Goal: Task Accomplishment & Management: Manage account settings

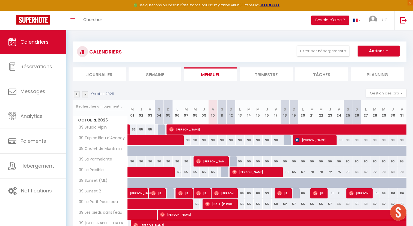
scroll to position [146, 0]
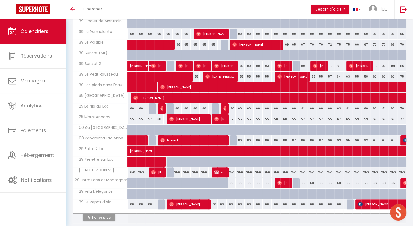
scroll to position [135, 0]
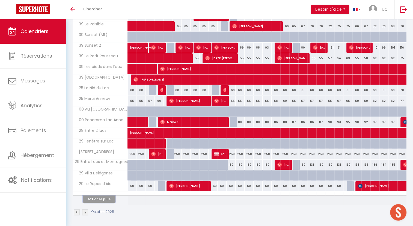
click at [103, 198] on button "Afficher plus" at bounding box center [99, 199] width 33 height 7
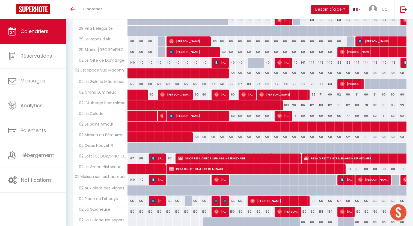
scroll to position [347, 0]
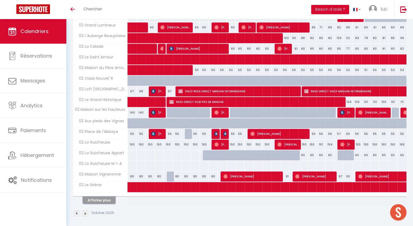
click at [102, 200] on button "Afficher plus" at bounding box center [99, 200] width 33 height 7
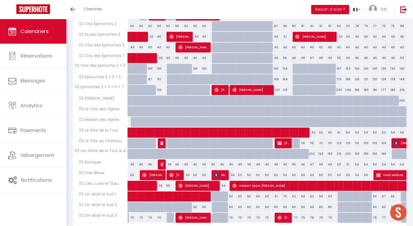
scroll to position [559, 0]
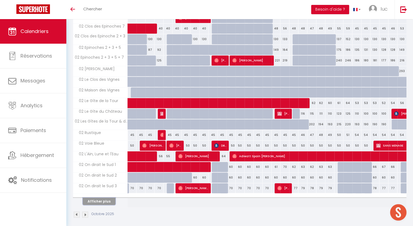
click at [108, 198] on button "Afficher plus" at bounding box center [99, 201] width 33 height 7
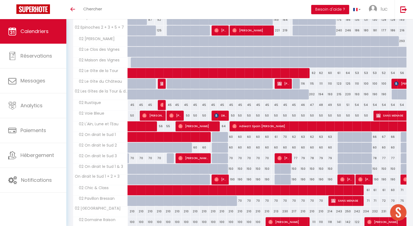
scroll to position [589, 0]
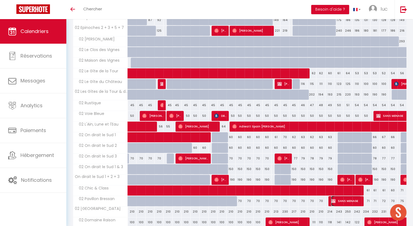
click at [342, 197] on span "SANS MENAGE" at bounding box center [346, 201] width 30 height 10
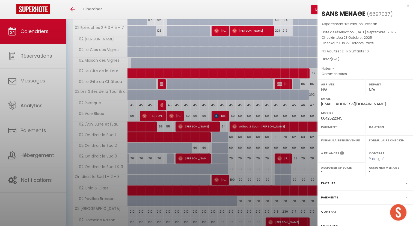
select select "OK"
select select "KO"
select select "0"
select select "1"
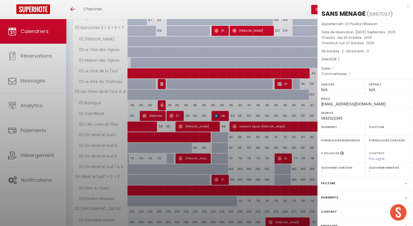
select select
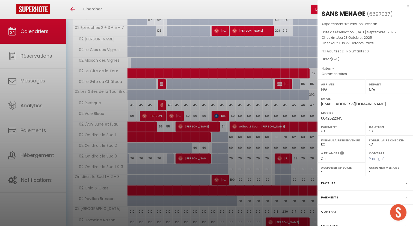
scroll to position [705, 0]
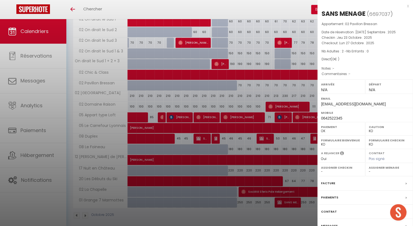
click at [330, 196] on label "Paiements" at bounding box center [329, 198] width 17 height 6
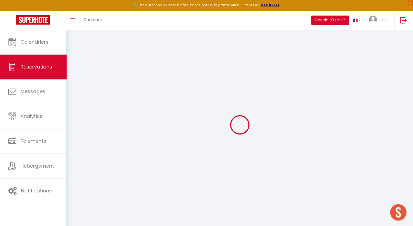
select select
select select "14"
select select
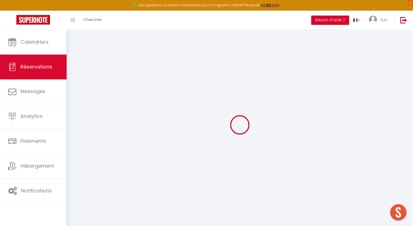
select select
checkbox input "false"
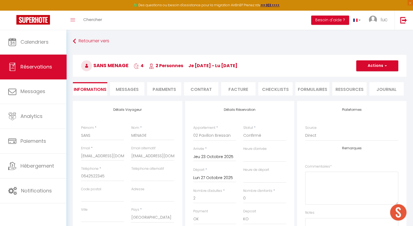
select select
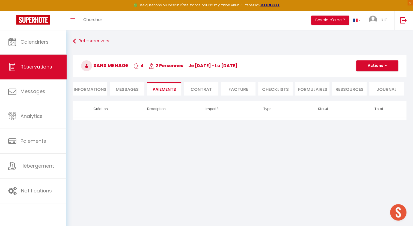
click at [96, 92] on li "Informations" at bounding box center [90, 88] width 34 height 13
select select
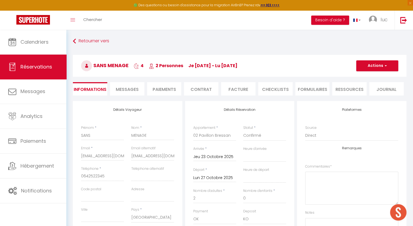
click at [217, 156] on input "Jeu 23 Octobre 2025" at bounding box center [214, 156] width 43 height 7
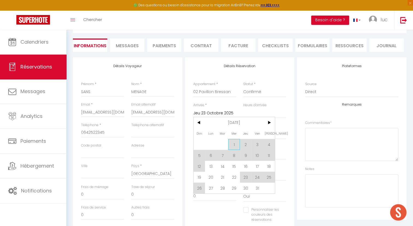
scroll to position [48, 0]
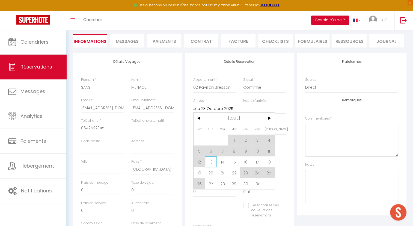
click at [211, 164] on span "13" at bounding box center [211, 161] width 12 height 11
type input "Lun 13 Octobre 2025"
select select
checkbox input "false"
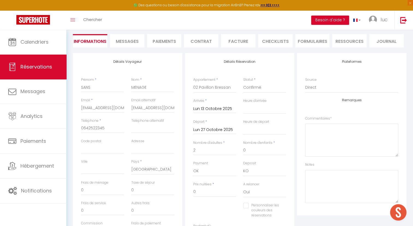
type input "149"
type input "25.2"
select select
type input "835.55"
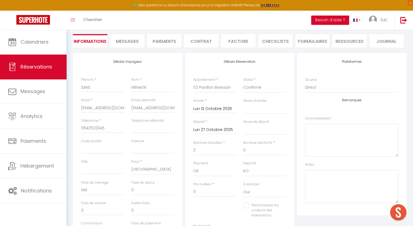
checkbox input "false"
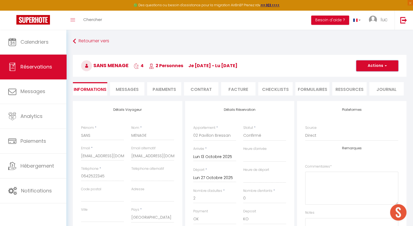
click at [376, 66] on button "Actions" at bounding box center [377, 65] width 42 height 11
click at [361, 76] on link "Enregistrer" at bounding box center [371, 77] width 43 height 7
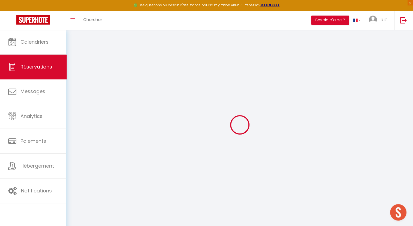
select select "not_cancelled"
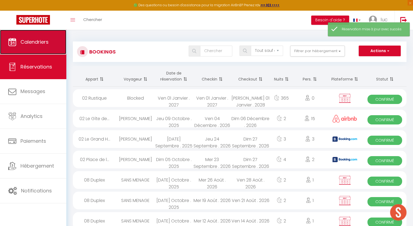
click at [35, 49] on link "Calendriers" at bounding box center [33, 42] width 66 height 25
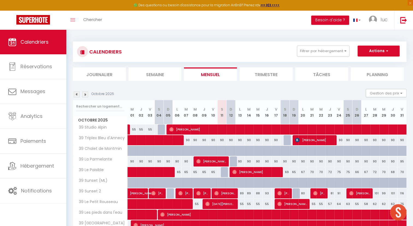
scroll to position [146, 0]
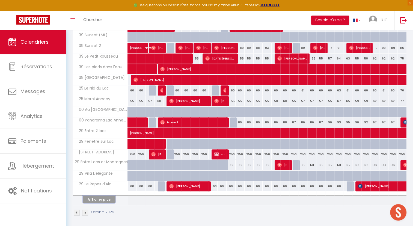
click at [103, 199] on button "Afficher plus" at bounding box center [99, 199] width 33 height 7
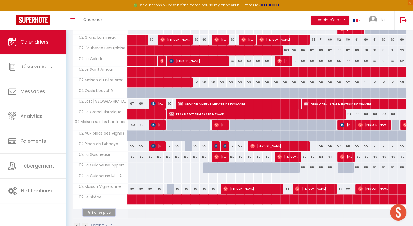
scroll to position [346, 0]
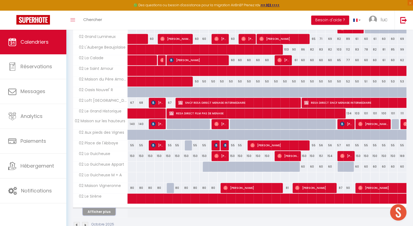
click at [105, 208] on button "Afficher plus" at bounding box center [99, 211] width 33 height 7
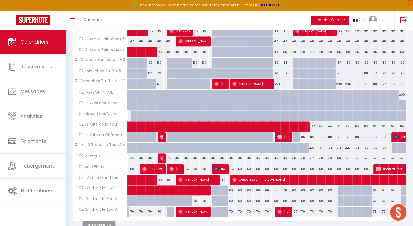
scroll to position [569, 0]
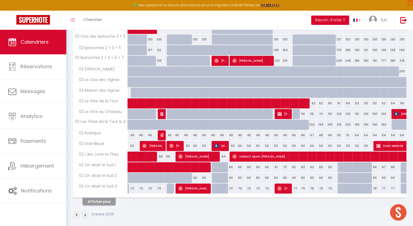
click at [102, 198] on button "Afficher plus" at bounding box center [99, 201] width 33 height 7
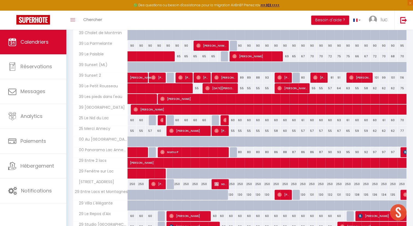
scroll to position [116, 0]
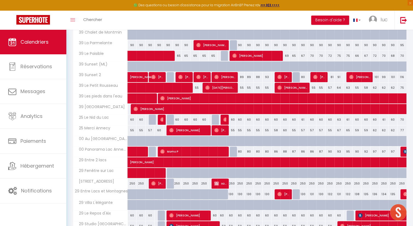
click at [238, 118] on div "60" at bounding box center [240, 120] width 9 height 10
type input "60"
type input "Lun 13 Octobre 2025"
type input "Mar 14 Octobre 2025"
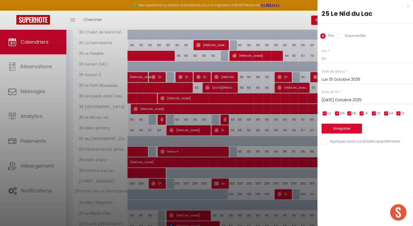
click at [345, 83] on input "Lun 13 Octobre 2025" at bounding box center [367, 79] width 91 height 7
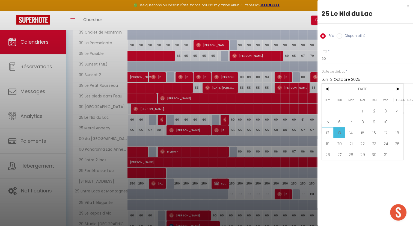
click at [329, 131] on span "12" at bounding box center [328, 132] width 12 height 11
type input "Dim 12 Octobre 2025"
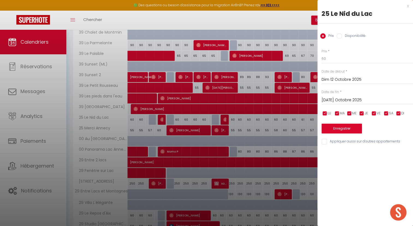
click at [343, 97] on input "Mar 14 Octobre 2025" at bounding box center [367, 100] width 91 height 7
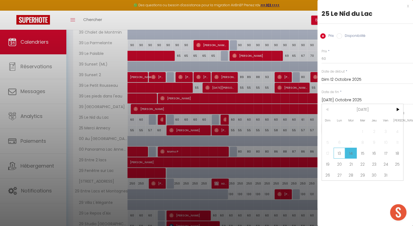
click at [341, 152] on span "13" at bounding box center [340, 153] width 12 height 11
type input "Lun 13 Octobre 2025"
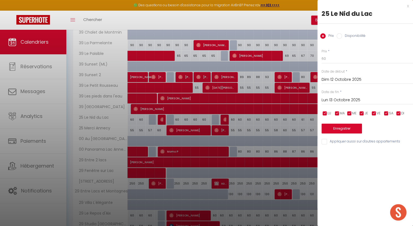
click at [339, 37] on input "Disponibilité" at bounding box center [339, 35] width 5 height 5
radio input "true"
radio input "false"
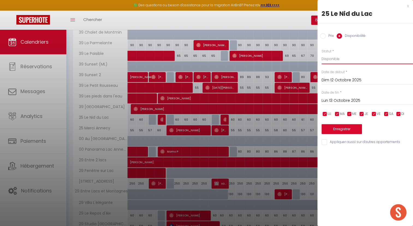
click at [345, 62] on select "Disponible Indisponible" at bounding box center [367, 59] width 91 height 10
select select "0"
click at [322, 54] on select "Disponible Indisponible" at bounding box center [367, 59] width 91 height 10
click at [343, 131] on button "Enregistrer" at bounding box center [342, 129] width 40 height 10
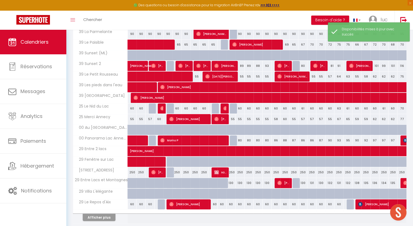
scroll to position [134, 0]
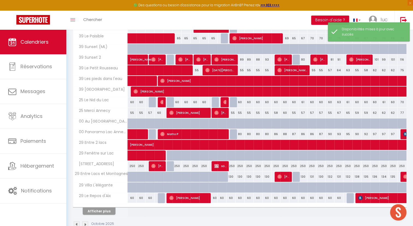
click at [239, 112] on div "55" at bounding box center [240, 113] width 9 height 10
select select "1"
type input "Lun 13 Octobre 2025"
type input "Mar 14 Octobre 2025"
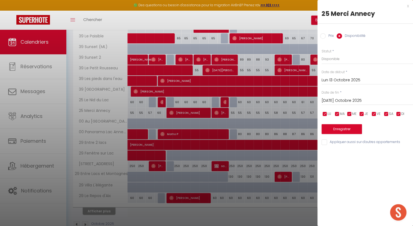
click at [245, 108] on div at bounding box center [206, 113] width 413 height 226
select select
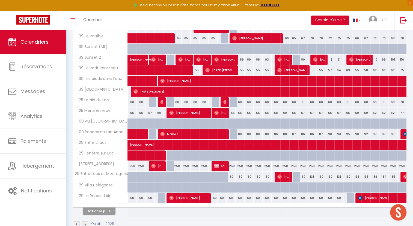
click at [236, 111] on div "55" at bounding box center [240, 113] width 9 height 10
select select "1"
type input "Lun 13 Octobre 2025"
type input "Mar 14 Octobre 2025"
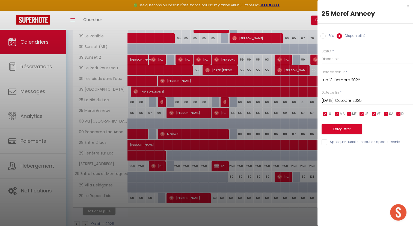
click at [338, 82] on input "Lun 13 Octobre 2025" at bounding box center [367, 80] width 91 height 7
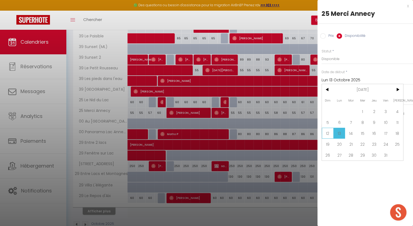
click at [329, 132] on span "12" at bounding box center [328, 133] width 12 height 11
type input "Dim 12 Octobre 2025"
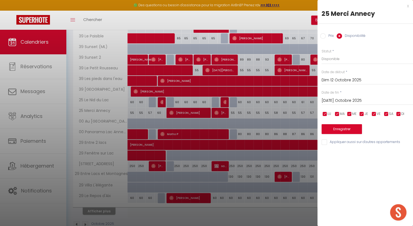
click at [339, 99] on input "Mar 14 Octobre 2025" at bounding box center [367, 100] width 91 height 7
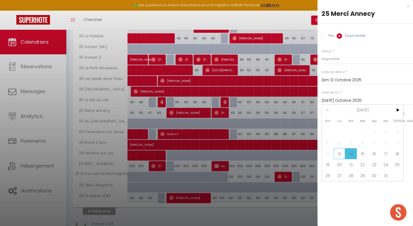
click at [340, 152] on span "13" at bounding box center [340, 153] width 12 height 11
type input "Lun 13 Octobre 2025"
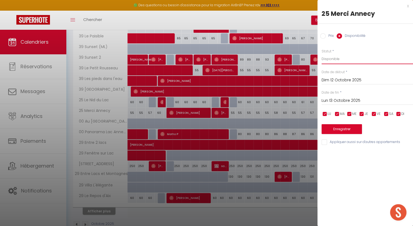
click at [331, 55] on select "Disponible Indisponible" at bounding box center [367, 59] width 91 height 10
select select "0"
click at [322, 54] on select "Disponible Indisponible" at bounding box center [367, 59] width 91 height 10
click at [340, 132] on button "Enregistrer" at bounding box center [342, 129] width 40 height 10
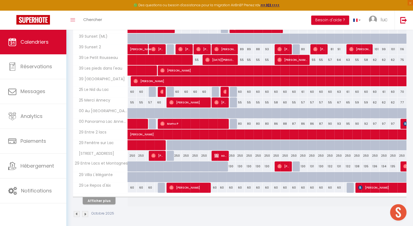
scroll to position [146, 0]
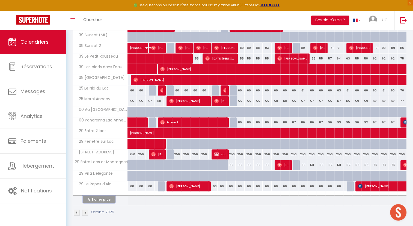
click at [106, 199] on button "Afficher plus" at bounding box center [99, 199] width 33 height 7
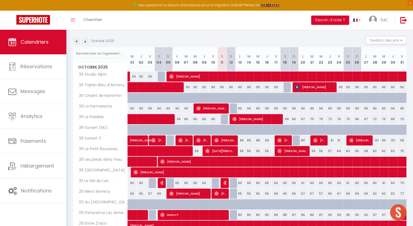
scroll to position [0, 0]
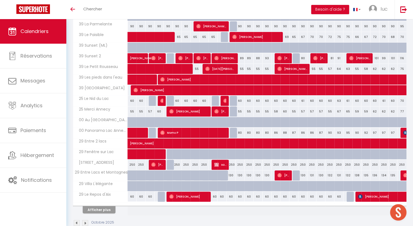
scroll to position [135, 0]
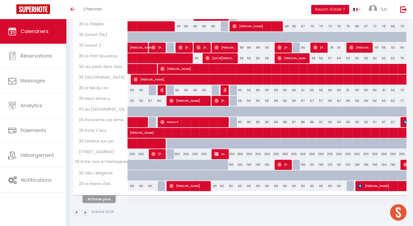
click at [106, 200] on button "Afficher plus" at bounding box center [99, 199] width 33 height 7
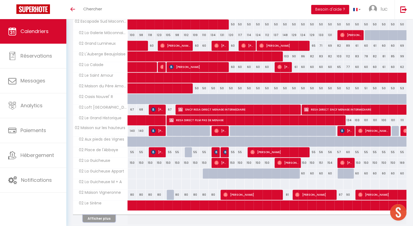
scroll to position [347, 0]
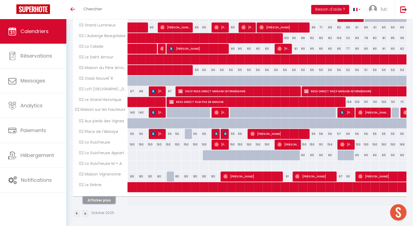
click at [109, 197] on button "Afficher plus" at bounding box center [99, 200] width 33 height 7
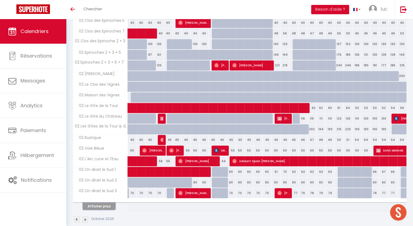
scroll to position [559, 0]
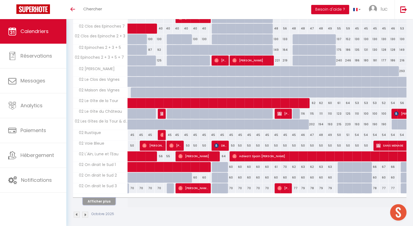
click at [105, 198] on button "Afficher plus" at bounding box center [99, 201] width 33 height 7
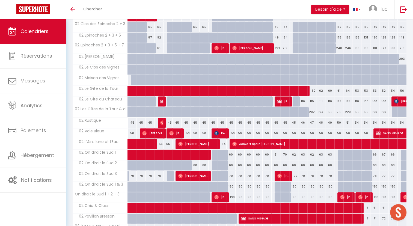
scroll to position [572, 0]
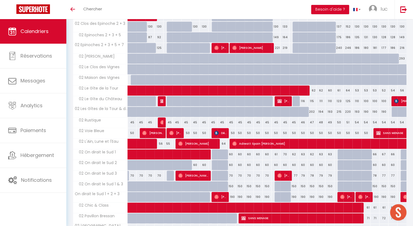
click at [105, 196] on th "On dirait le Sud 1 + 2 + 3" at bounding box center [100, 197] width 55 height 10
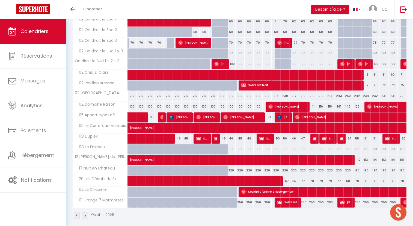
scroll to position [705, 0]
click at [187, 176] on span at bounding box center [241, 181] width 214 height 10
select select "OK"
select select "0"
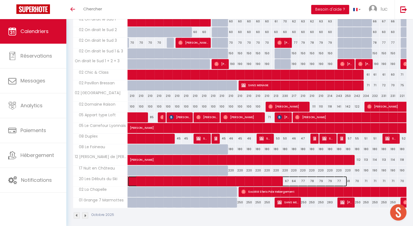
select select "0"
select select "1"
select select
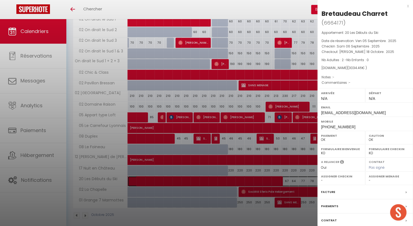
select select "33168"
click at [257, 167] on div at bounding box center [206, 113] width 413 height 226
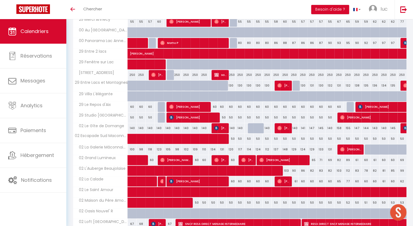
scroll to position [214, 0]
